Goal: Information Seeking & Learning: Learn about a topic

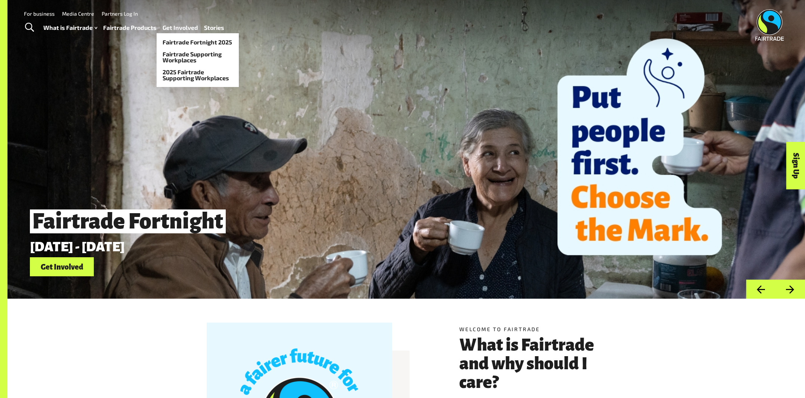
click at [173, 25] on link "Get Involved" at bounding box center [180, 27] width 35 height 11
click at [179, 35] on ul "Fairtrade Fortnight 2025 Fairtrade Supporting Workplaces 2025 Fairtrade Support…" at bounding box center [198, 60] width 82 height 54
click at [179, 41] on link "Fairtrade Fortnight 2025" at bounding box center [198, 42] width 82 height 12
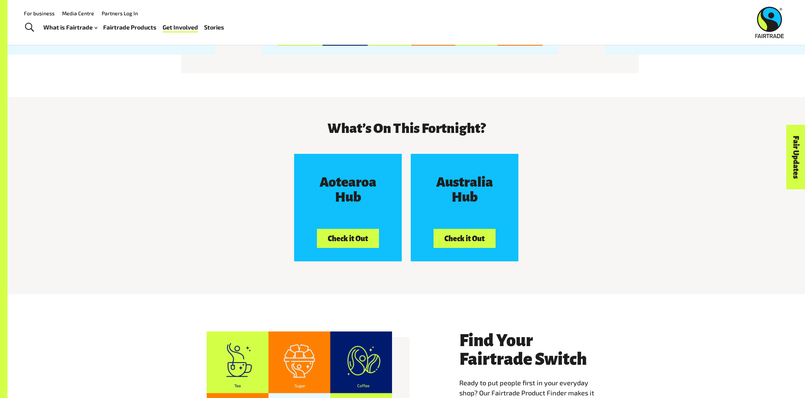
scroll to position [1214, 0]
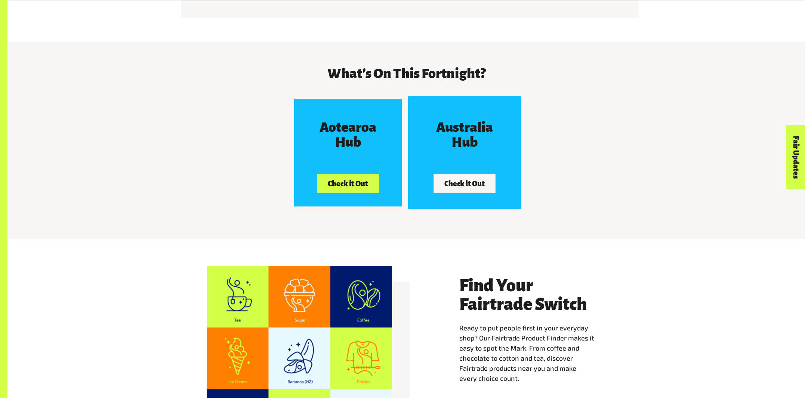
click at [464, 174] on button "Check it Out" at bounding box center [465, 183] width 62 height 19
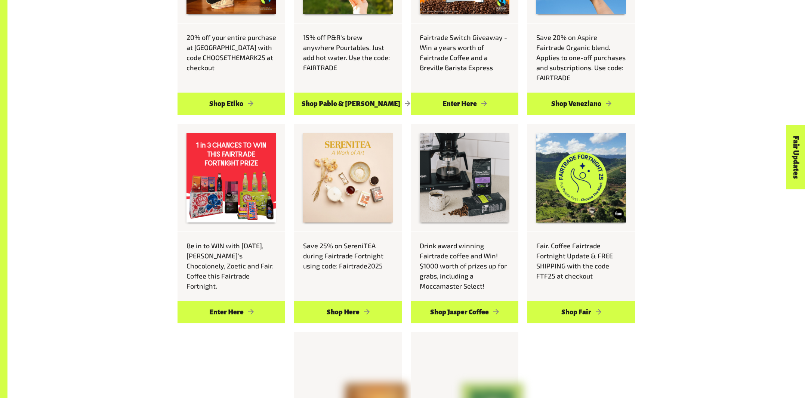
scroll to position [631, 0]
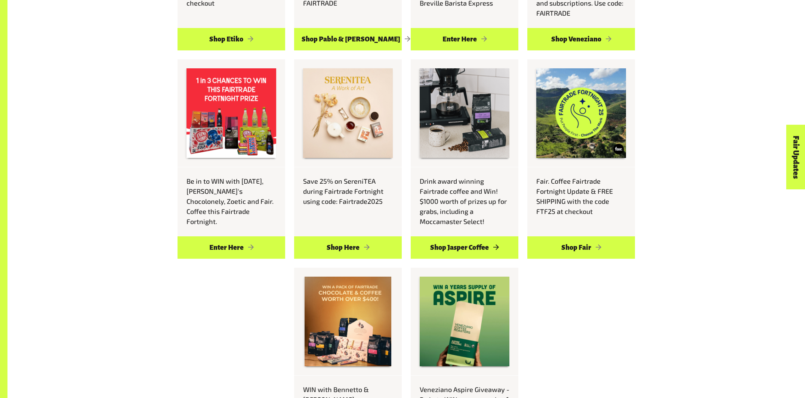
click at [451, 247] on link "Shop Jasper Coffee" at bounding box center [465, 248] width 108 height 22
